Goal: Find specific page/section: Find specific page/section

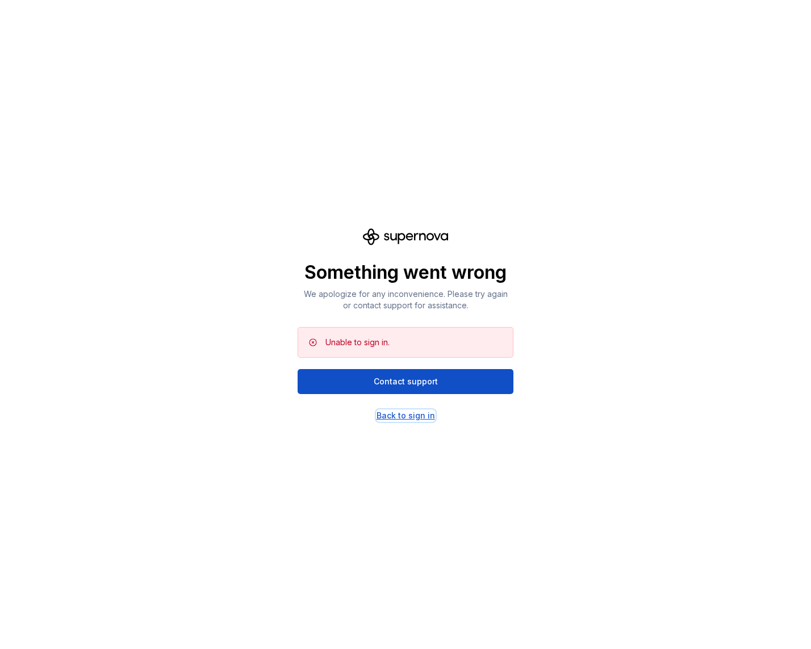
click at [415, 416] on div "Back to sign in" at bounding box center [406, 415] width 59 height 11
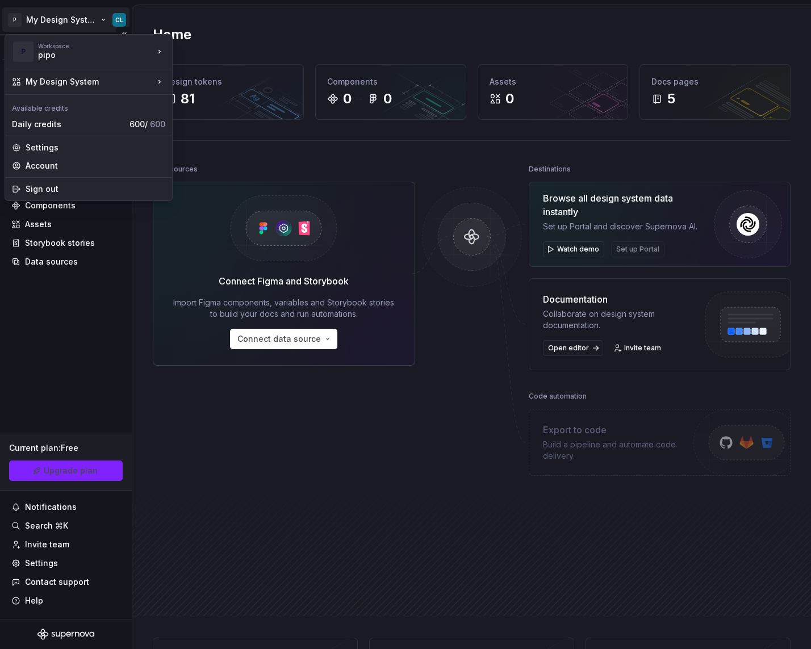
click at [79, 21] on html "P My Design System CL Version Current draft Home Documentation Analytics Code a…" at bounding box center [405, 324] width 811 height 649
click at [339, 160] on html "P My Design System CL Version Current draft Home Documentation Analytics Code a…" at bounding box center [405, 324] width 811 height 649
click at [84, 26] on html "P My Design System CL Version Current draft Home Documentation Analytics Code a…" at bounding box center [405, 324] width 811 height 649
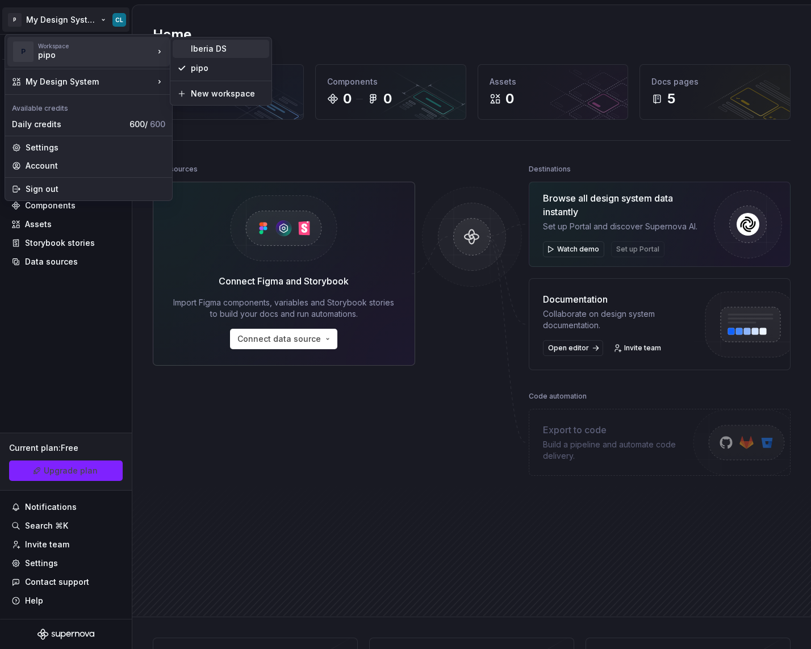
click at [195, 55] on div "Iberia DS" at bounding box center [221, 49] width 97 height 18
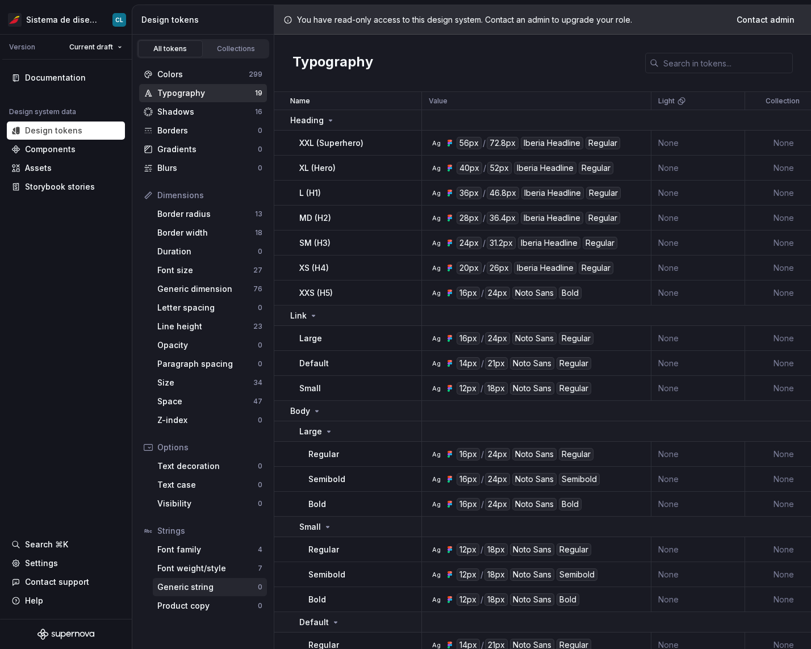
click at [199, 583] on div "Generic string" at bounding box center [207, 587] width 101 height 11
